Goal: Find specific page/section: Find specific page/section

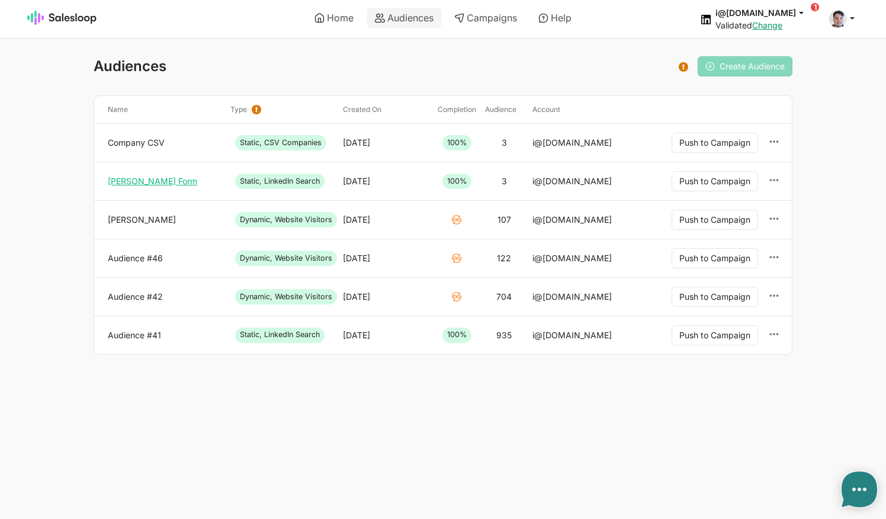
type textarea "x"
click at [486, 15] on link "Campaigns" at bounding box center [485, 18] width 79 height 20
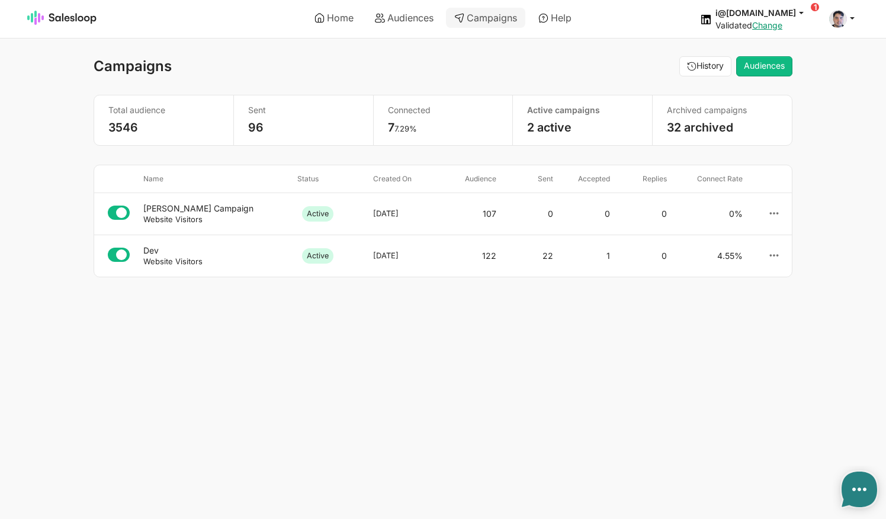
type textarea "x"
click at [169, 209] on div "Josh Audience Campaign" at bounding box center [215, 208] width 145 height 11
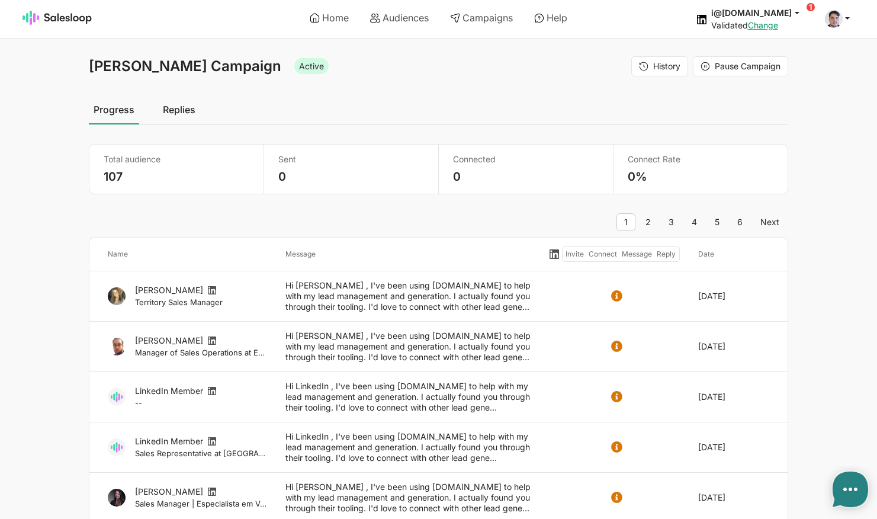
type textarea "x"
click at [349, 16] on link "Home" at bounding box center [330, 18] width 56 height 20
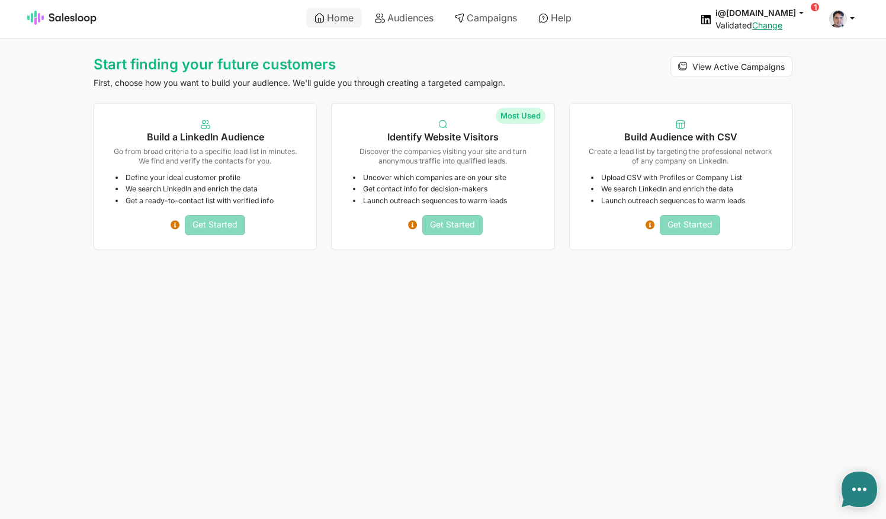
type textarea "x"
